Goal: Task Accomplishment & Management: Use online tool/utility

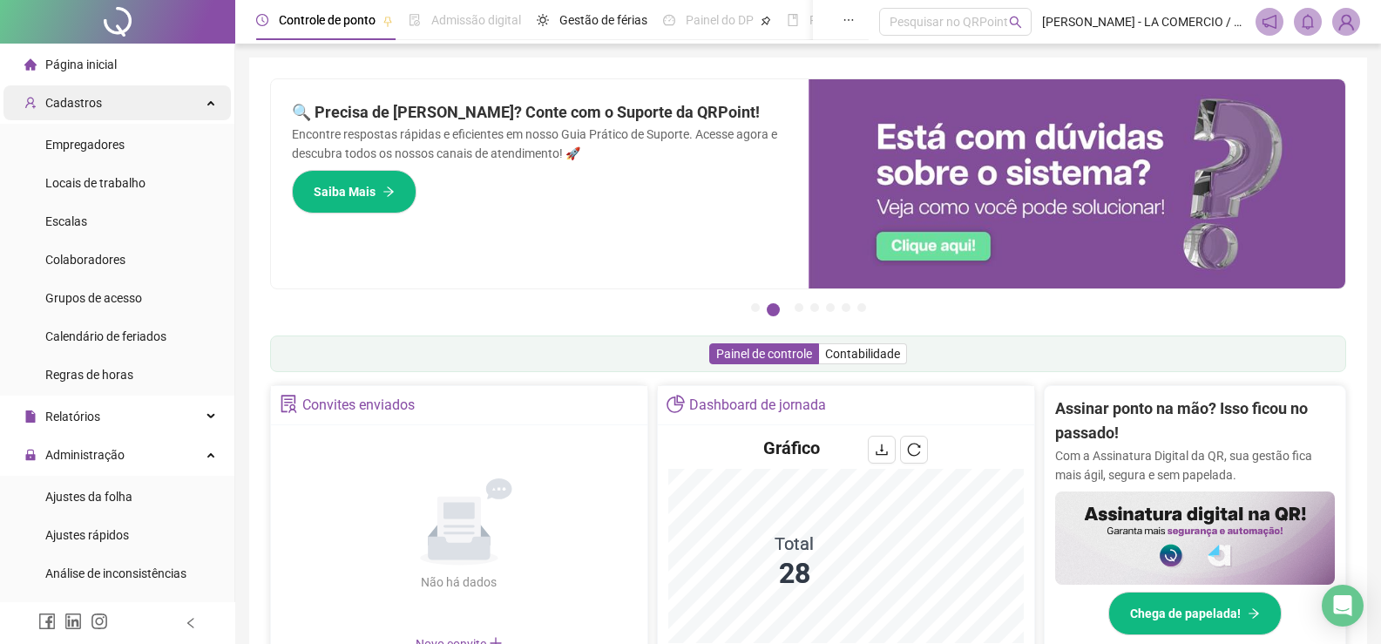
click at [79, 98] on span "Cadastros" at bounding box center [73, 103] width 57 height 14
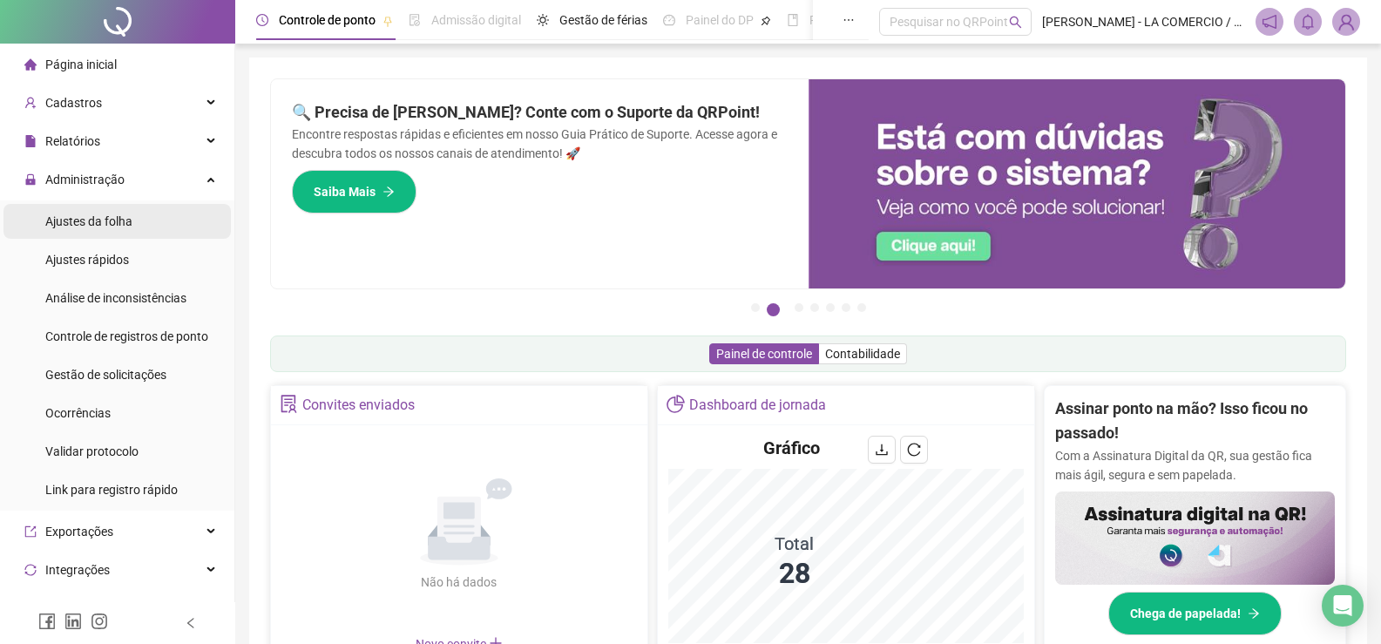
click at [109, 220] on span "Ajustes da folha" at bounding box center [88, 221] width 87 height 14
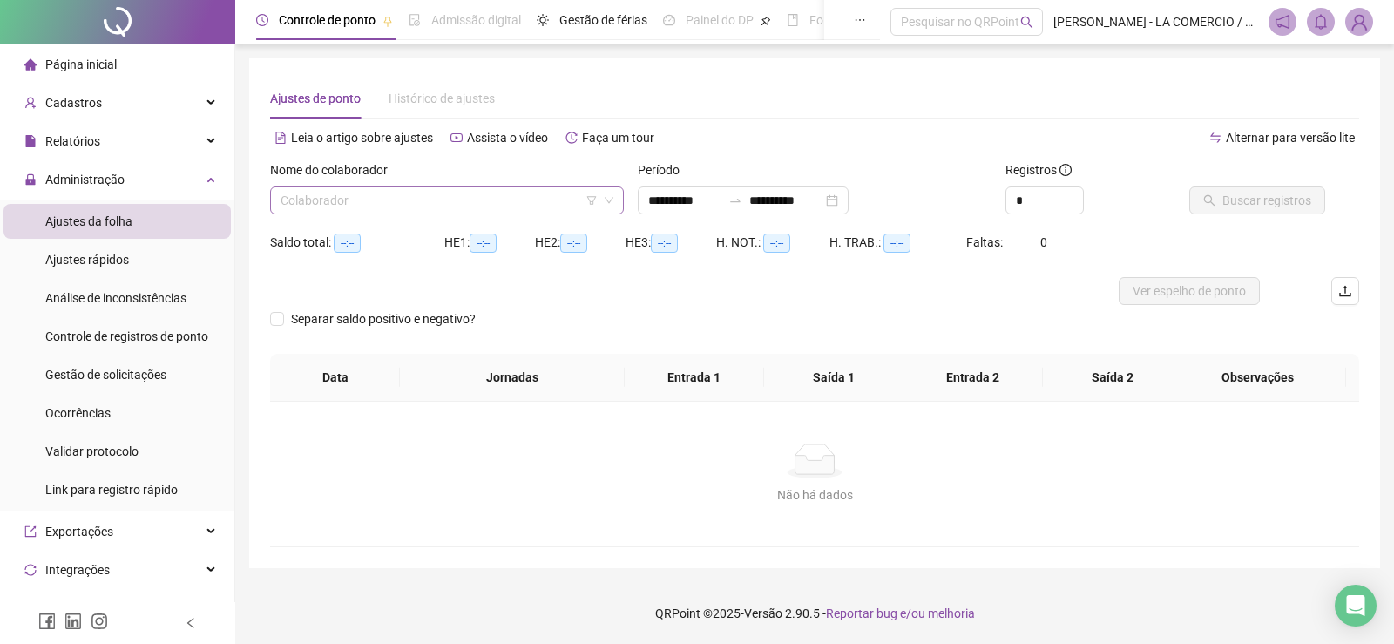
type input "**********"
click at [327, 204] on input "search" at bounding box center [439, 200] width 317 height 26
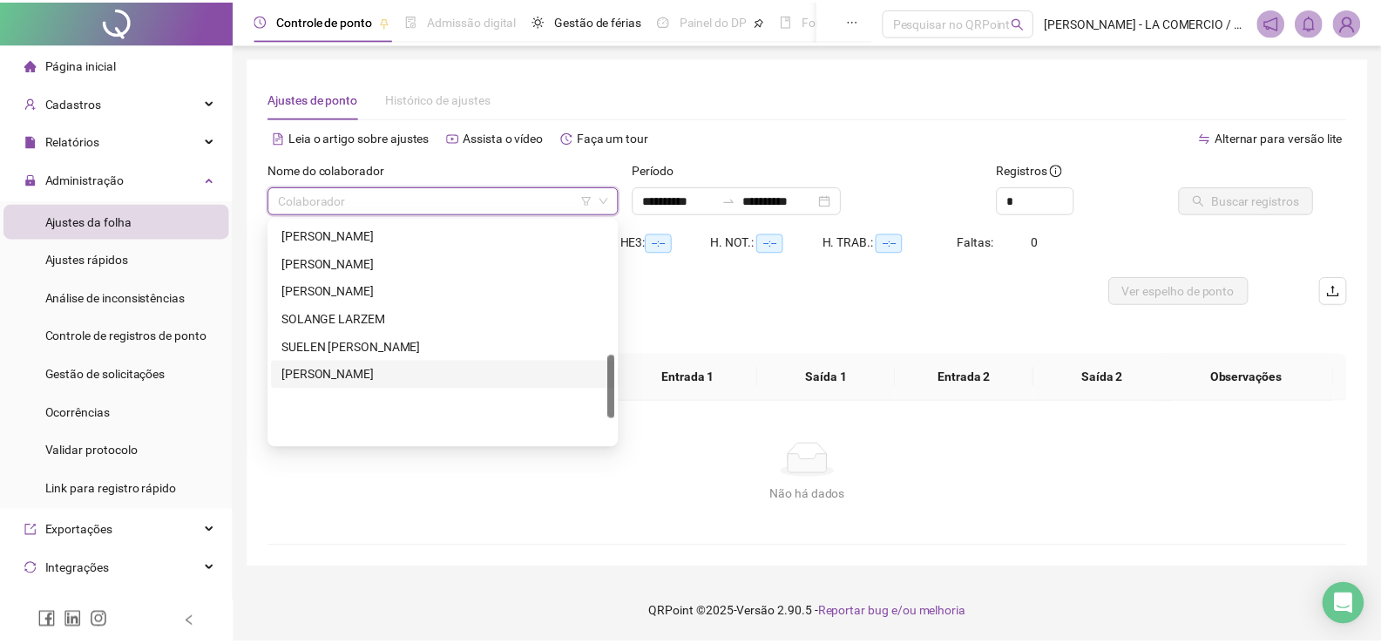
scroll to position [470, 0]
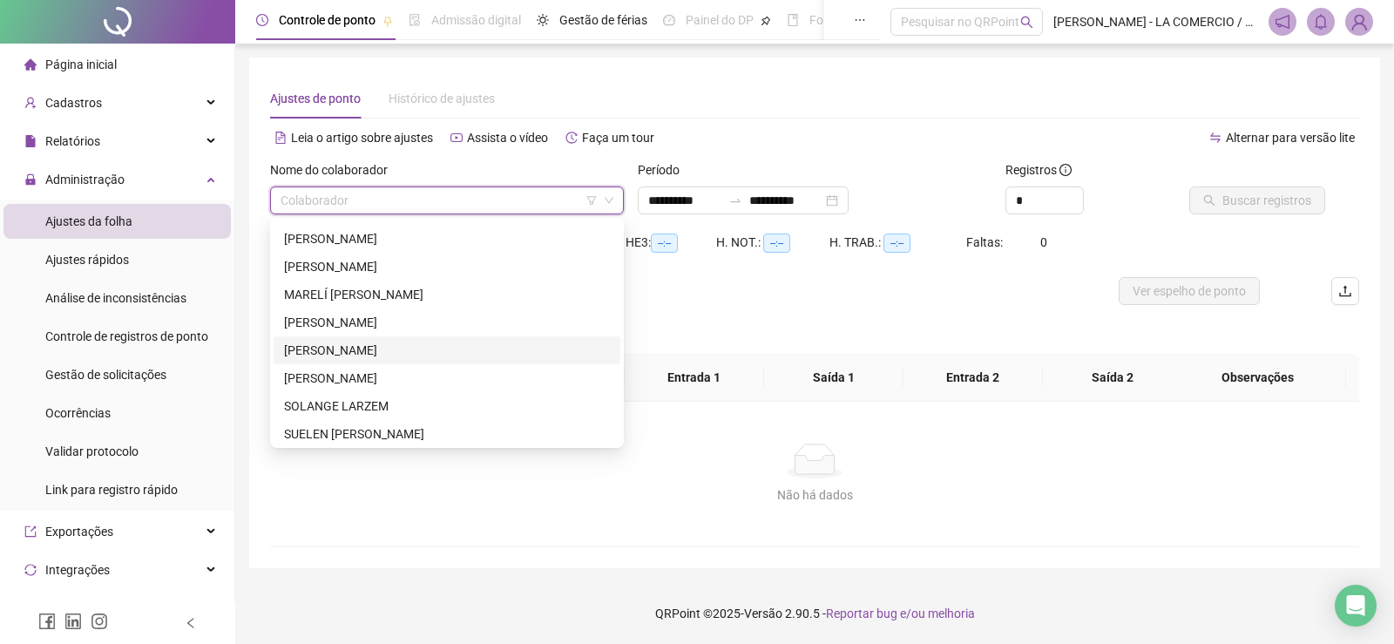
click at [378, 350] on div "[PERSON_NAME]" at bounding box center [447, 350] width 326 height 19
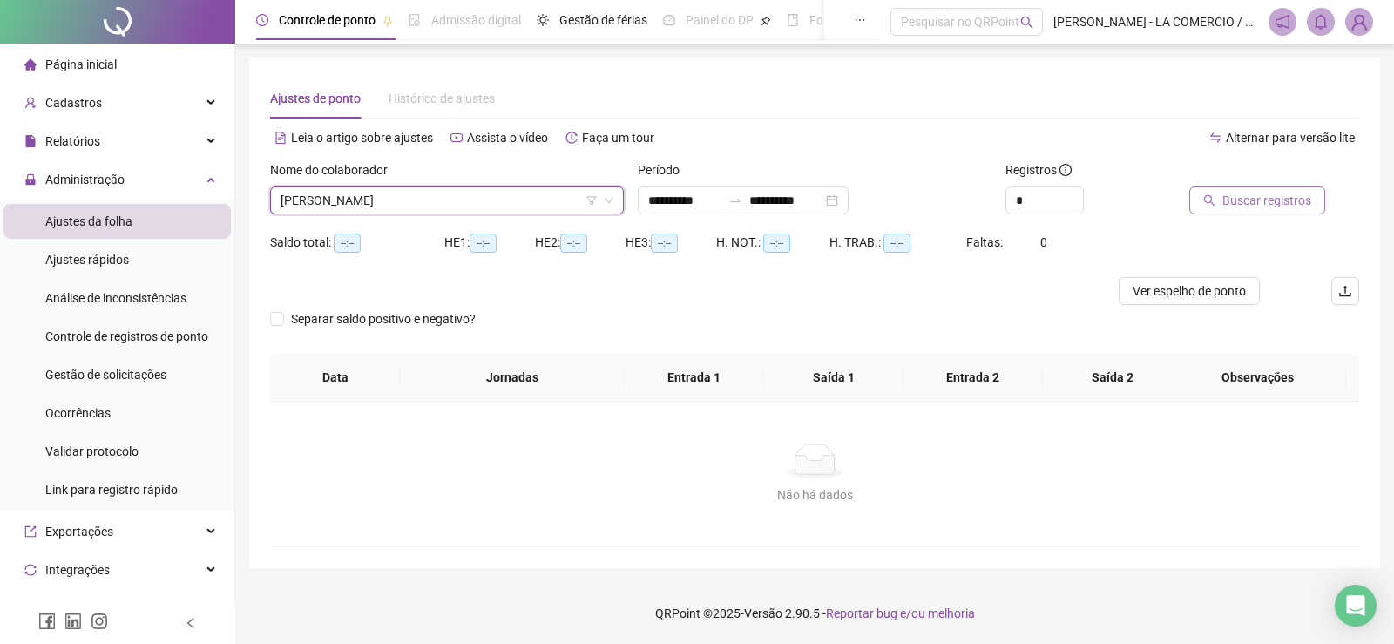
click at [1221, 199] on button "Buscar registros" at bounding box center [1257, 200] width 136 height 28
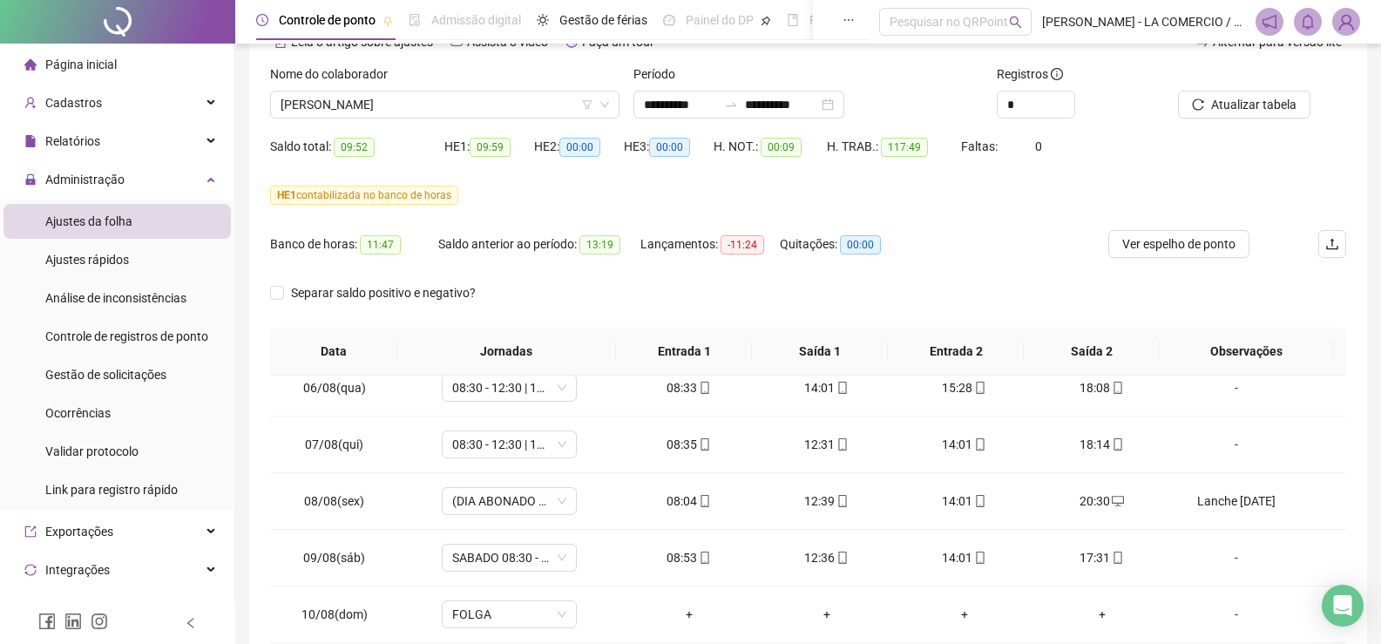
scroll to position [0, 0]
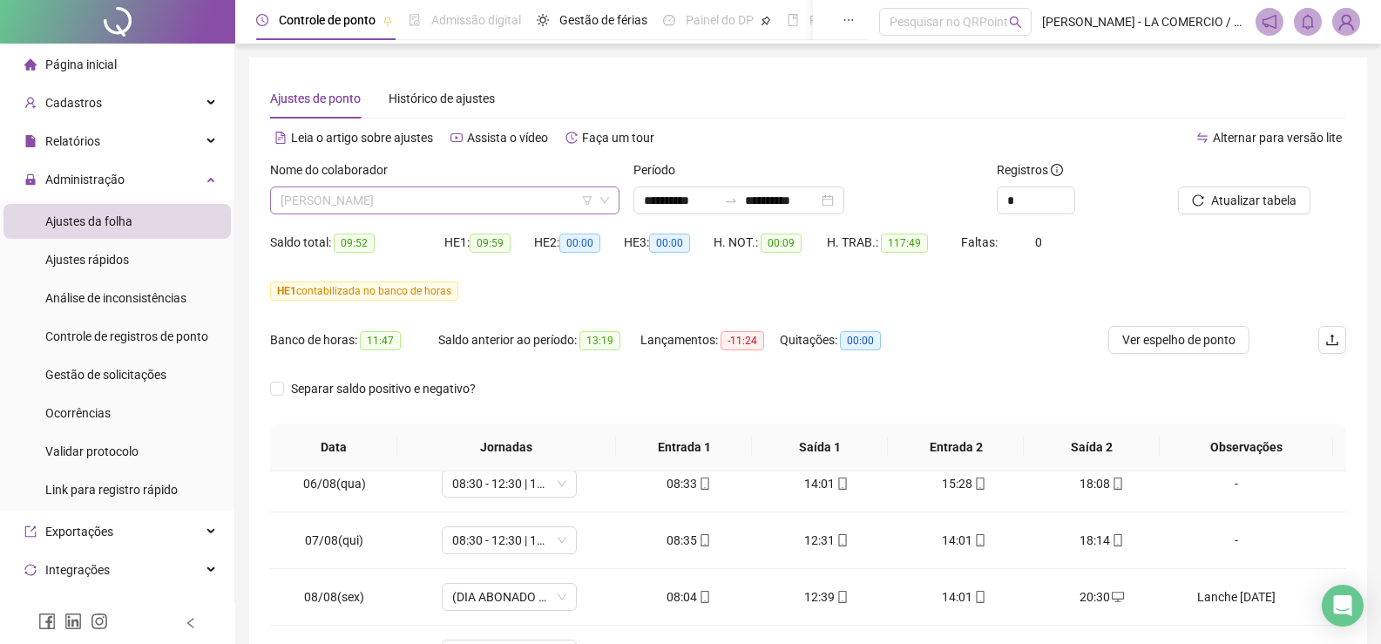
click at [463, 202] on span "[PERSON_NAME]" at bounding box center [445, 200] width 328 height 26
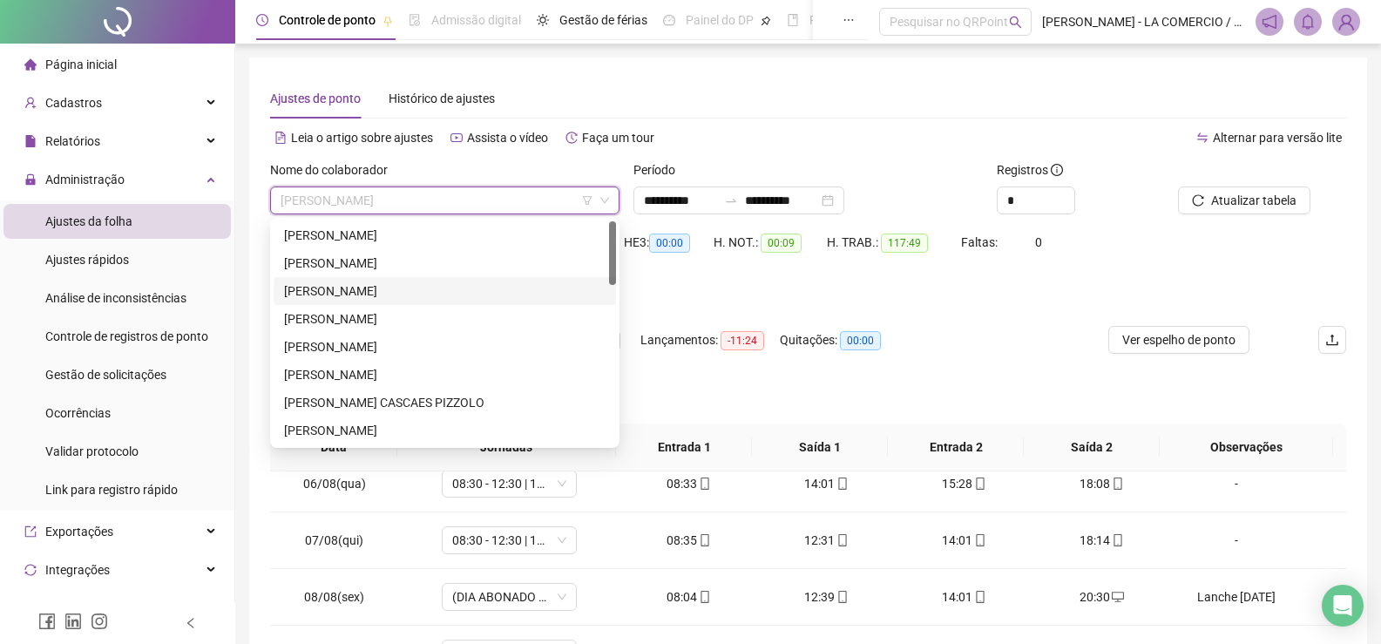
click at [404, 289] on div "[PERSON_NAME]" at bounding box center [444, 290] width 321 height 19
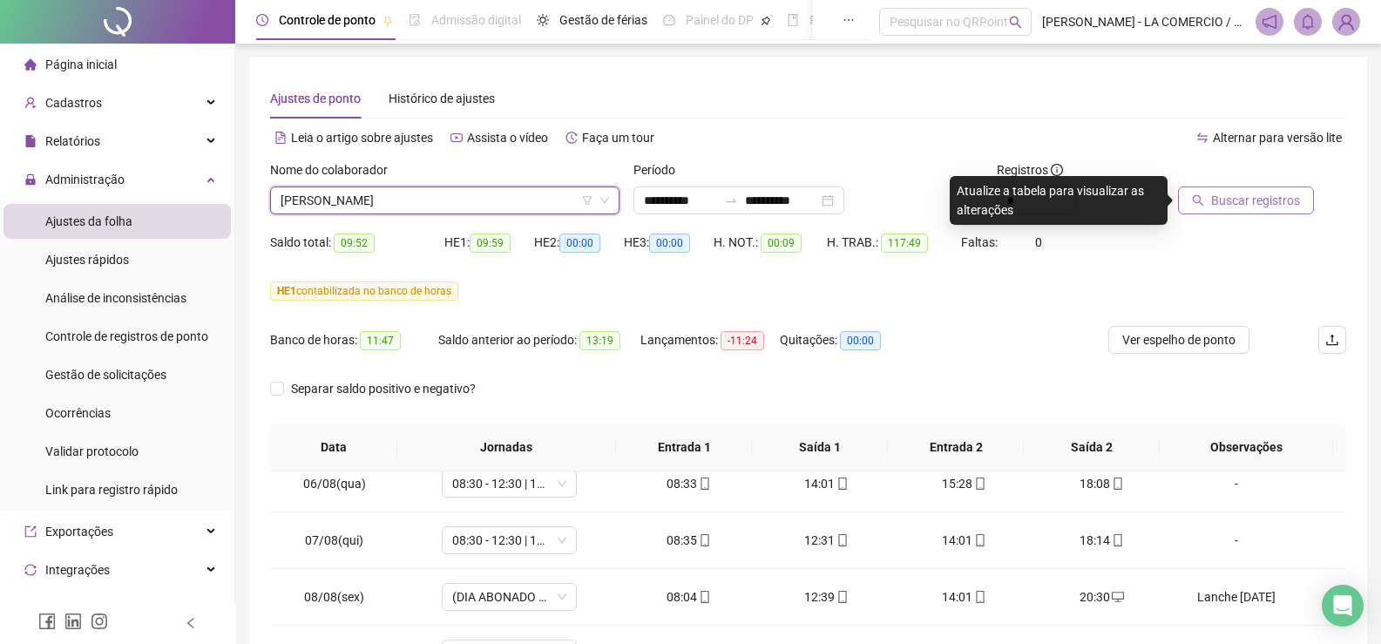
click at [1224, 203] on span "Buscar registros" at bounding box center [1255, 200] width 89 height 19
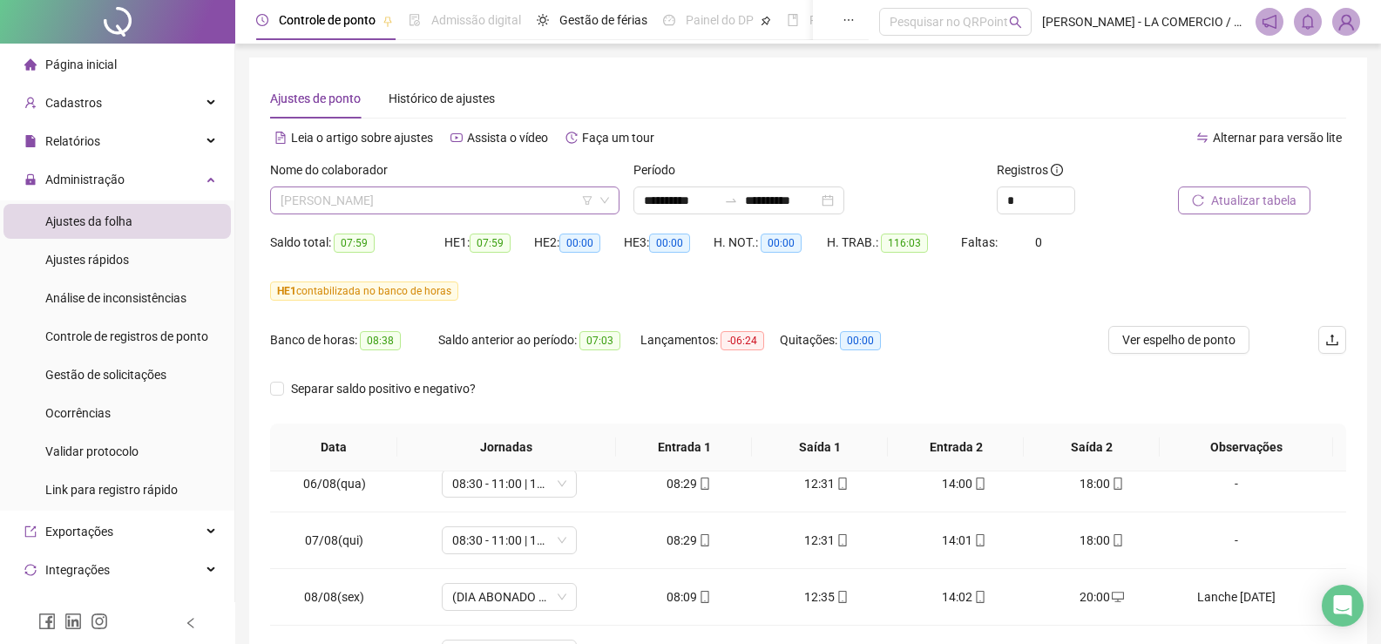
click at [484, 208] on span "[PERSON_NAME]" at bounding box center [445, 200] width 328 height 26
click at [531, 75] on div "**********" at bounding box center [808, 460] width 1118 height 807
